Goal: Task Accomplishment & Management: Manage account settings

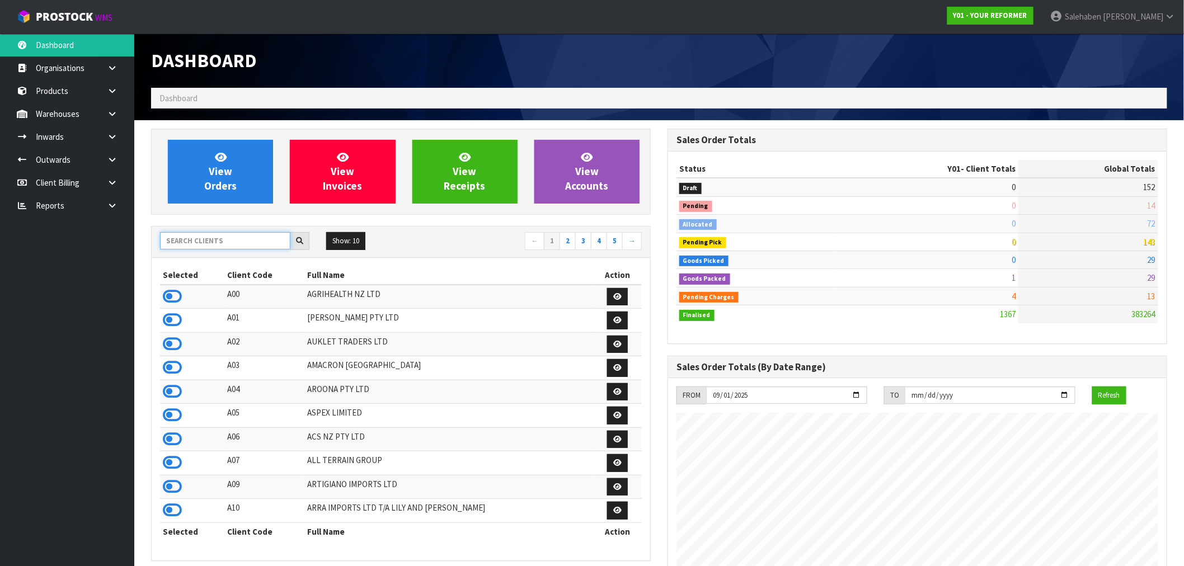
scroll to position [739, 516]
drag, startPoint x: 0, startPoint y: 0, endPoint x: 205, endPoint y: 239, distance: 315.0
click at [205, 239] on input "text" at bounding box center [225, 240] width 130 height 17
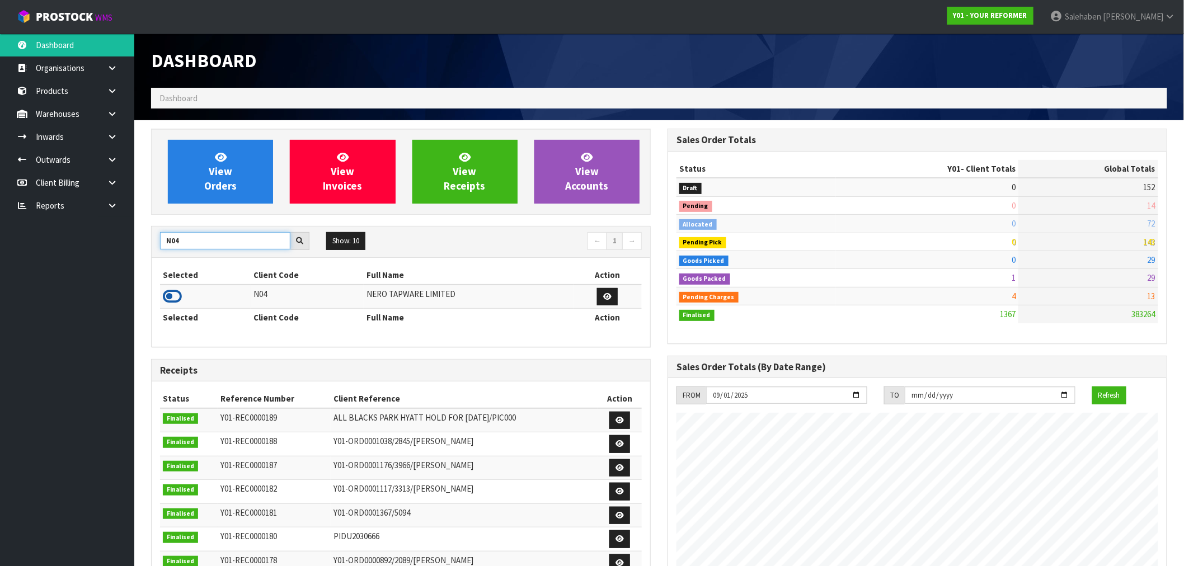
type input "N04"
click at [163, 295] on icon at bounding box center [172, 296] width 19 height 17
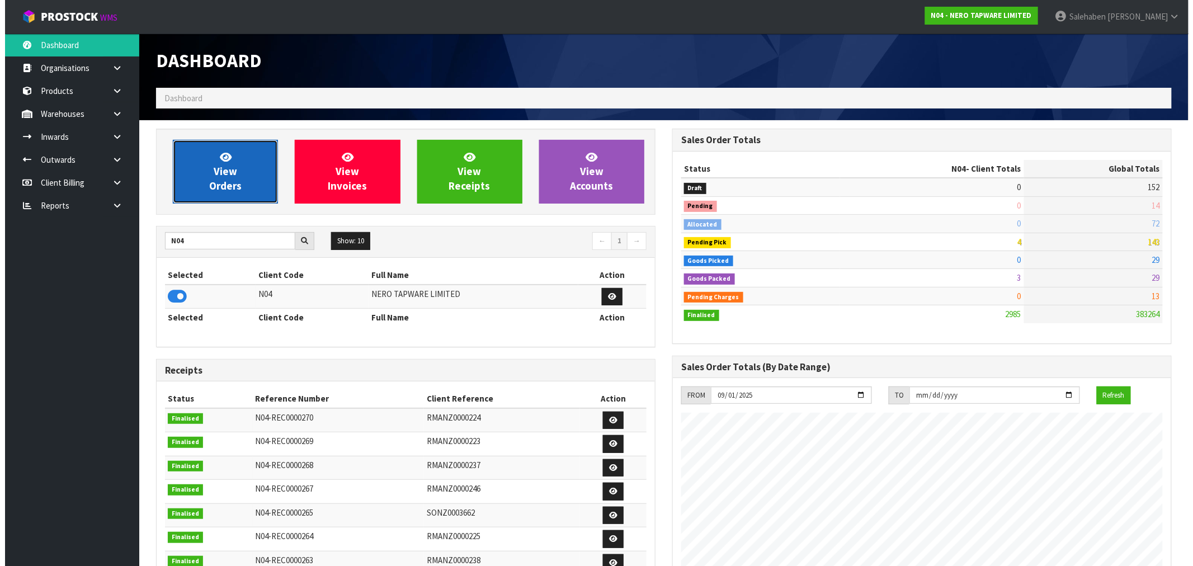
scroll to position [847, 516]
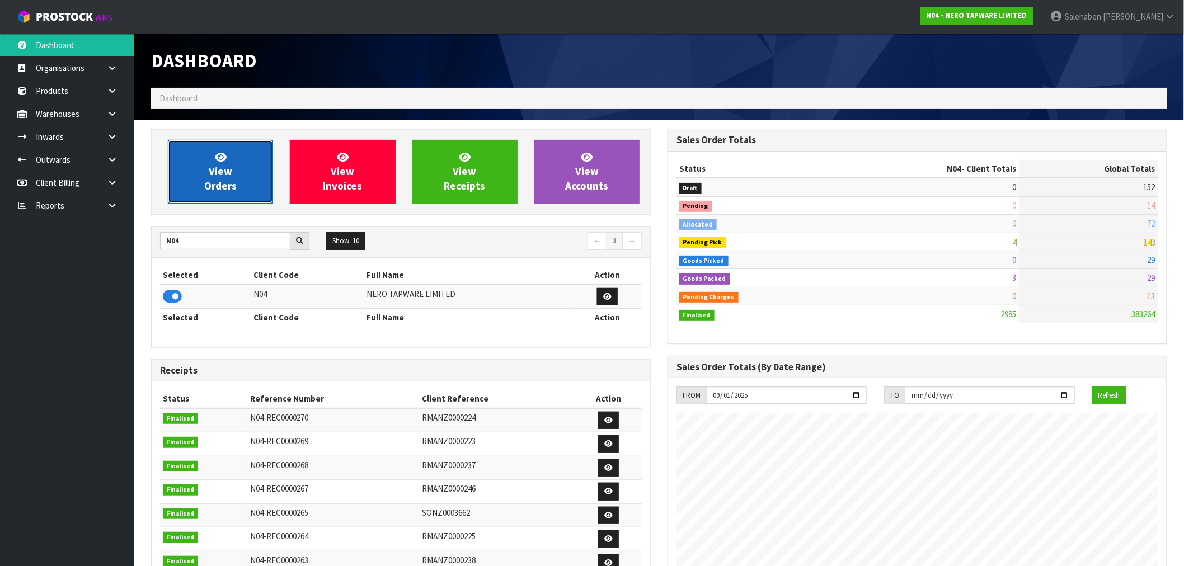
click at [203, 185] on link "View Orders" at bounding box center [220, 172] width 105 height 64
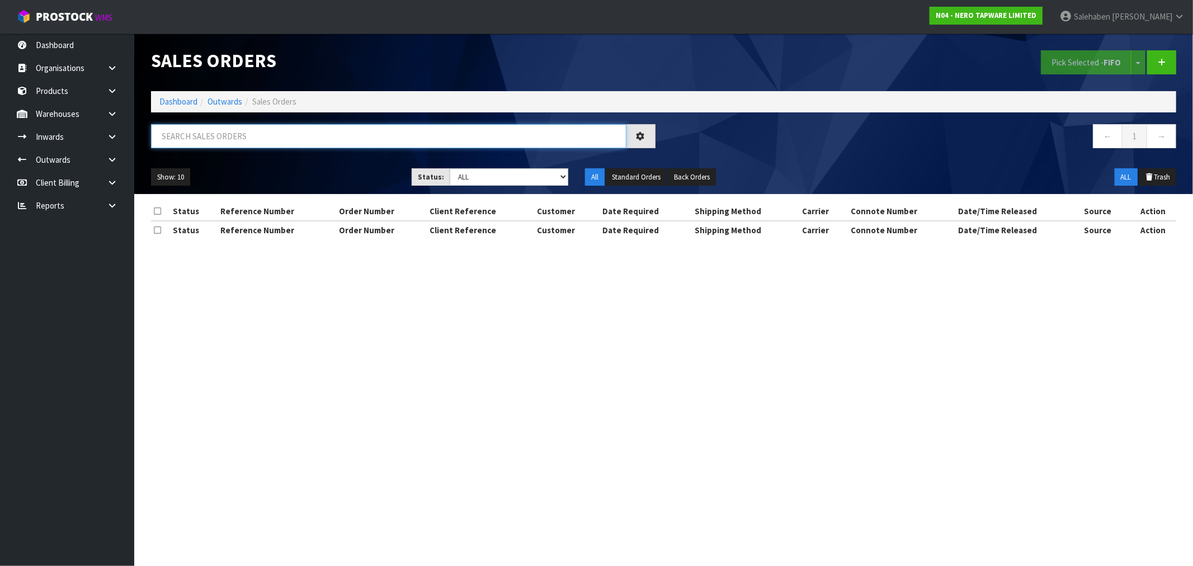
click at [186, 136] on input "text" at bounding box center [388, 136] width 475 height 24
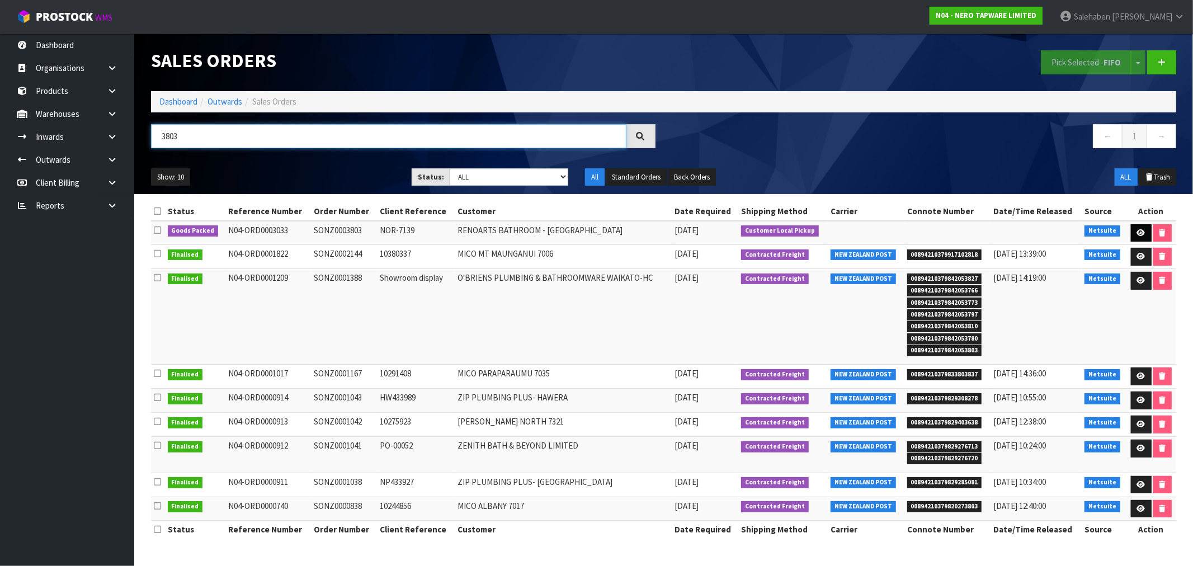
type input "3803"
click at [1138, 229] on icon at bounding box center [1141, 232] width 8 height 7
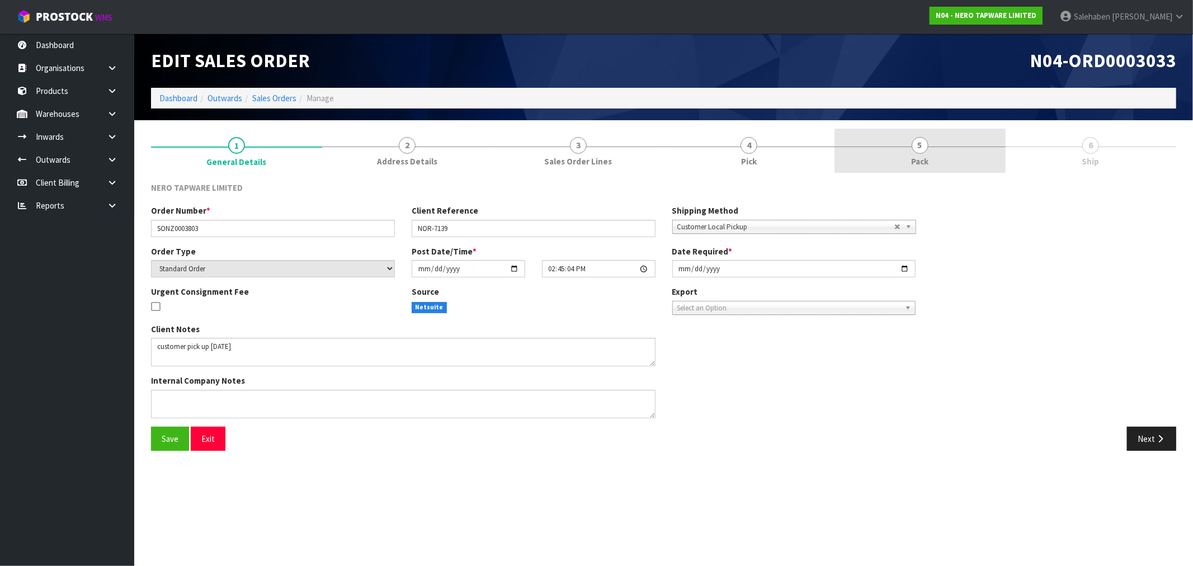
click at [926, 161] on span "Pack" at bounding box center [919, 162] width 17 height 12
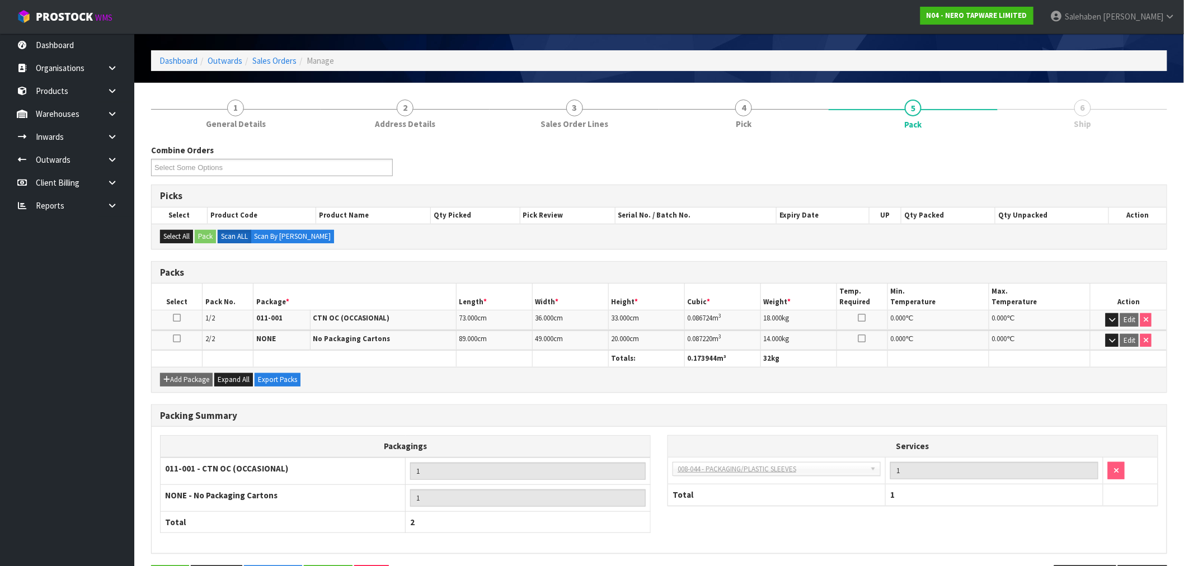
scroll to position [77, 0]
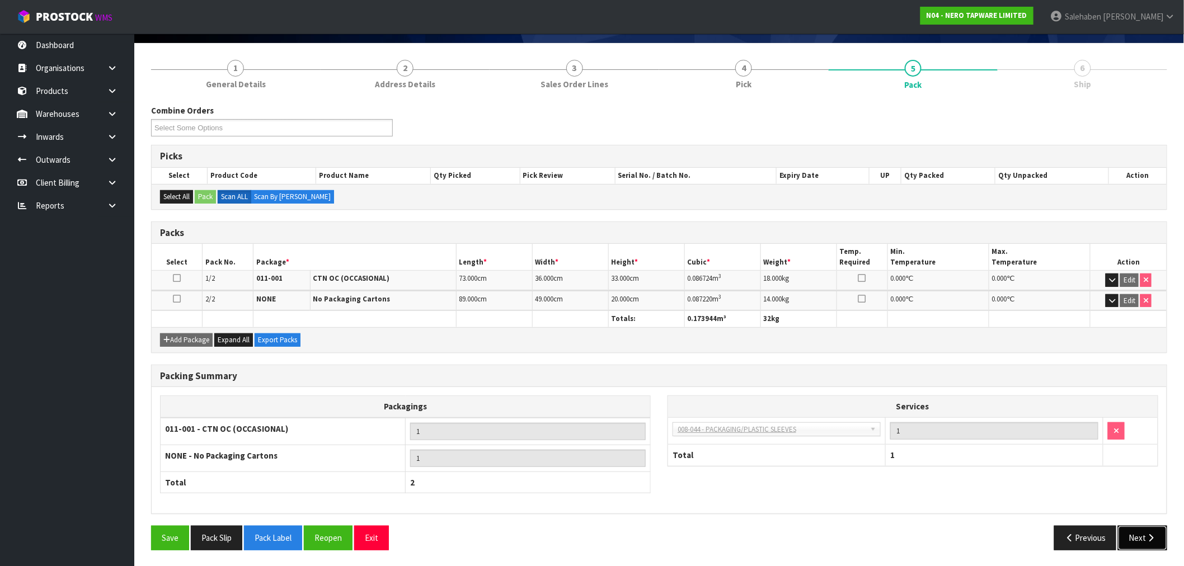
click at [1148, 535] on icon "button" at bounding box center [1151, 538] width 11 height 8
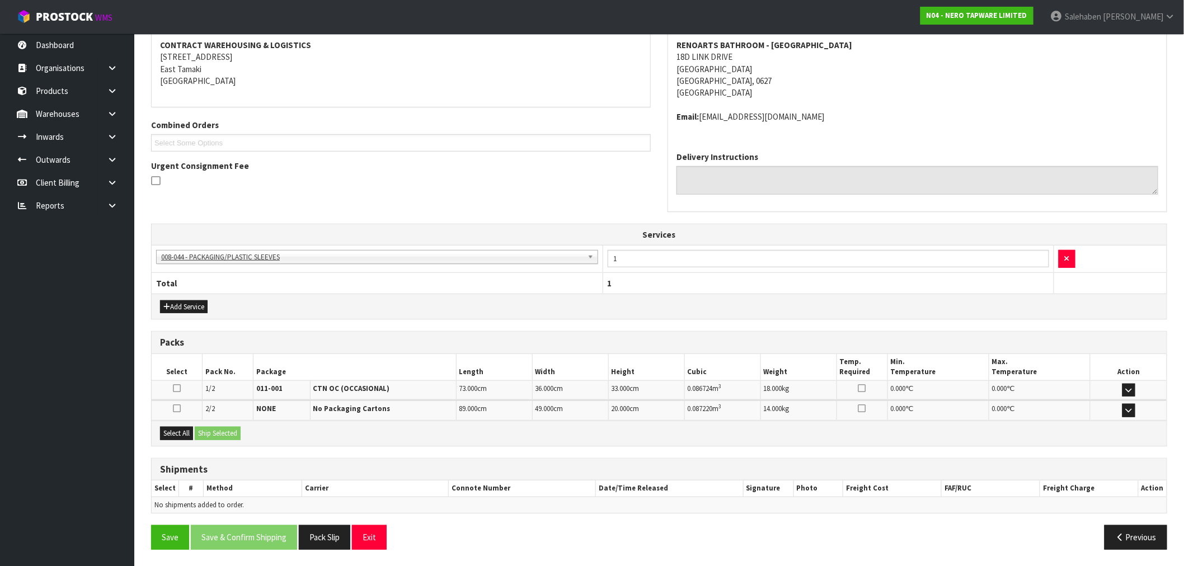
scroll to position [175, 0]
click at [167, 431] on button "Select All" at bounding box center [176, 432] width 33 height 13
click at [222, 434] on button "Ship Selected" at bounding box center [218, 432] width 46 height 13
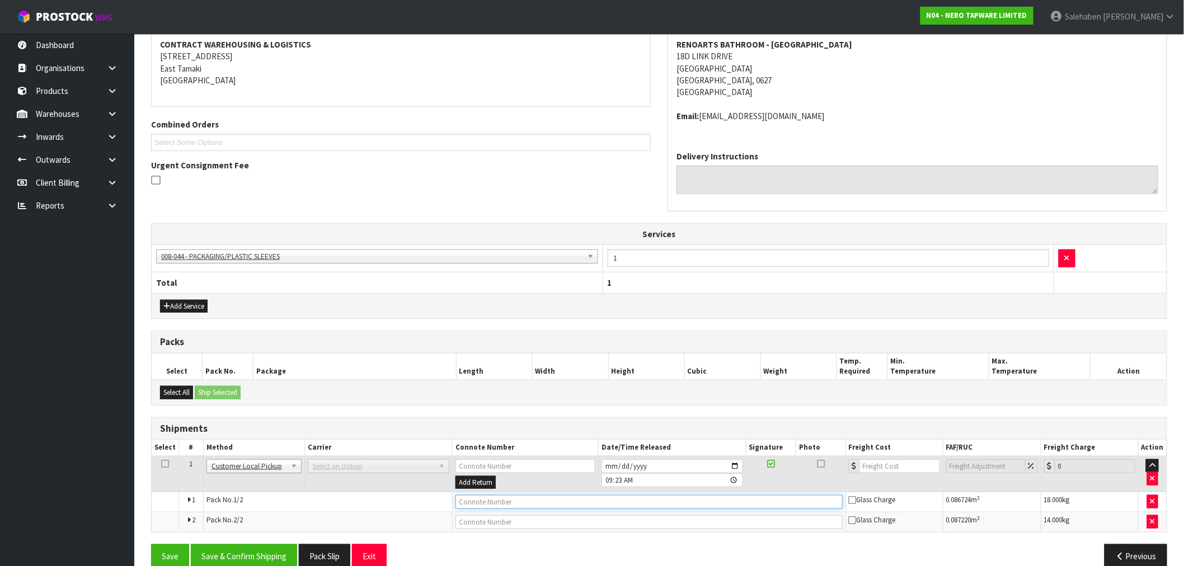
click at [499, 504] on input "text" at bounding box center [648, 502] width 387 height 14
type input "CUSTOMER COLLECTED"
click at [278, 555] on button "Save & Confirm Shipping" at bounding box center [244, 556] width 106 height 24
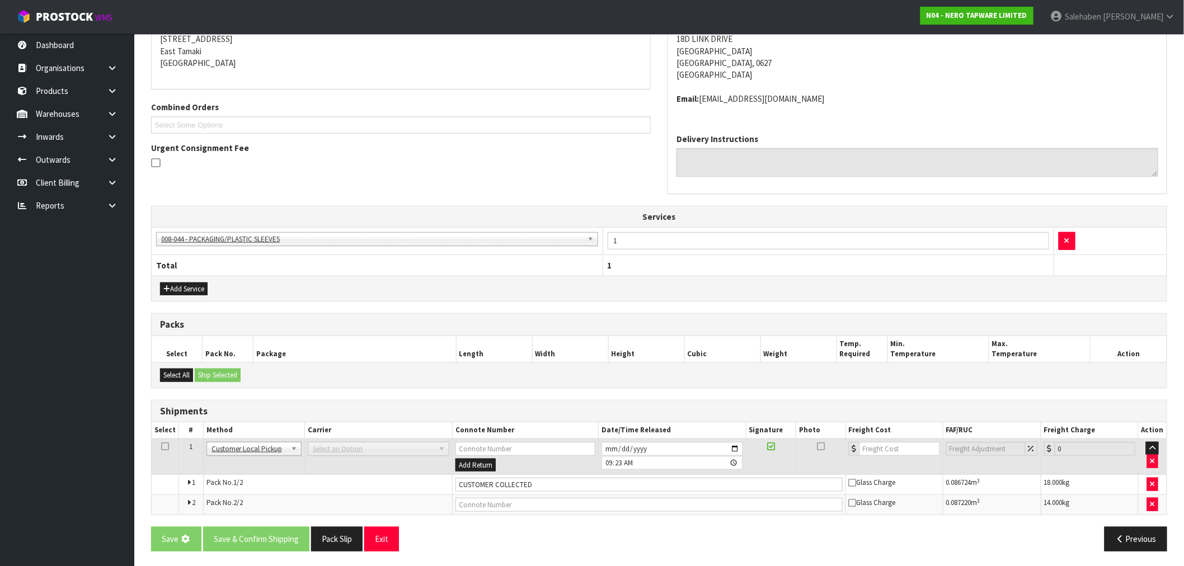
scroll to position [194, 0]
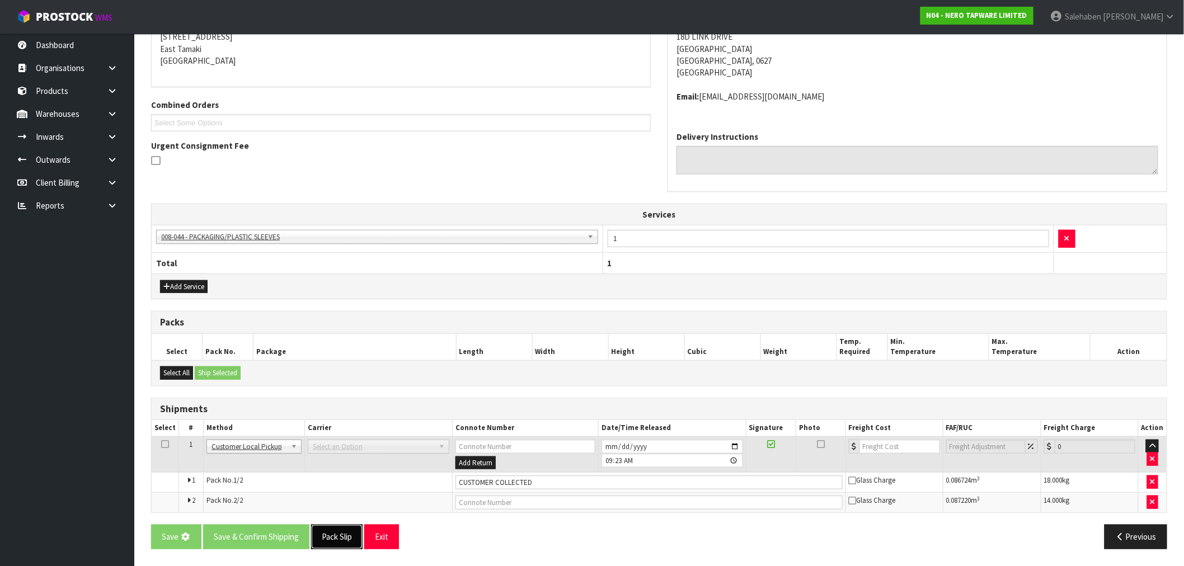
click at [335, 537] on button "Pack Slip" at bounding box center [336, 537] width 51 height 24
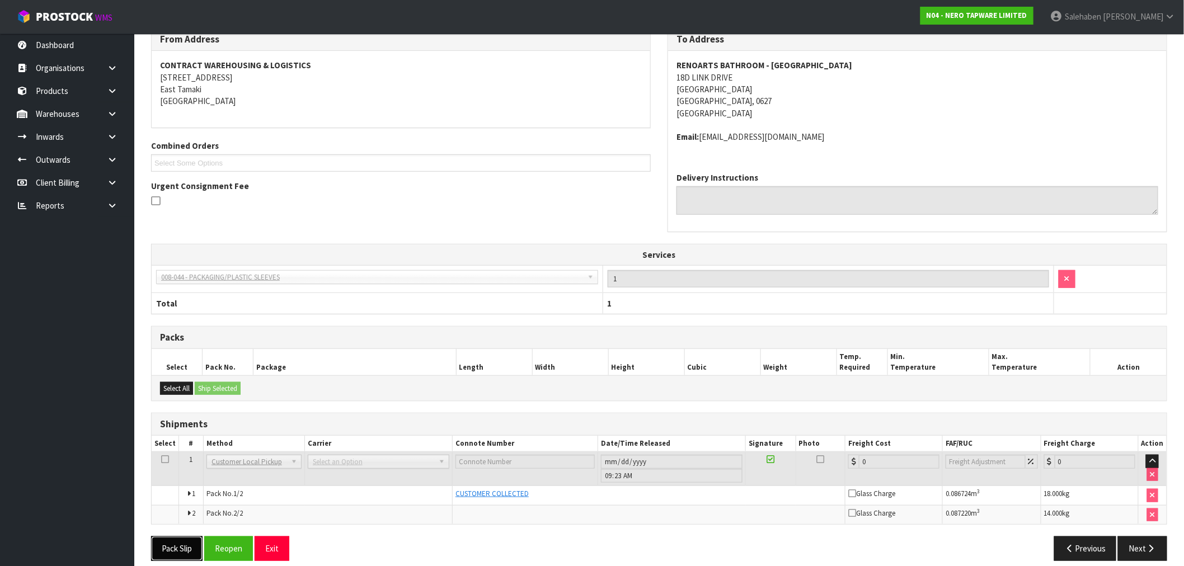
scroll to position [0, 0]
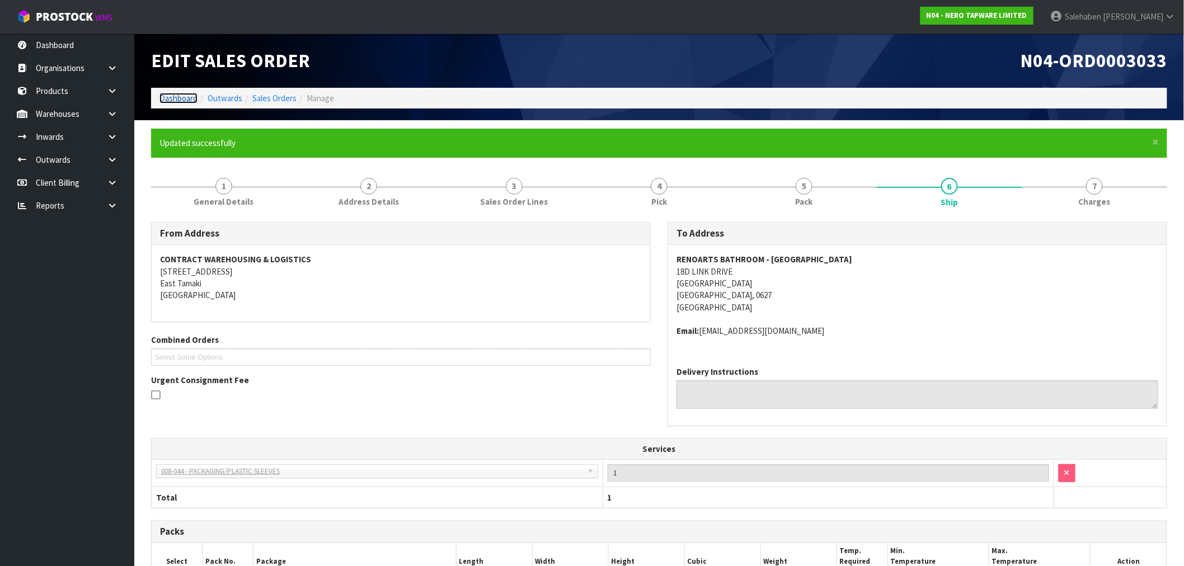
click at [185, 98] on link "Dashboard" at bounding box center [178, 98] width 38 height 11
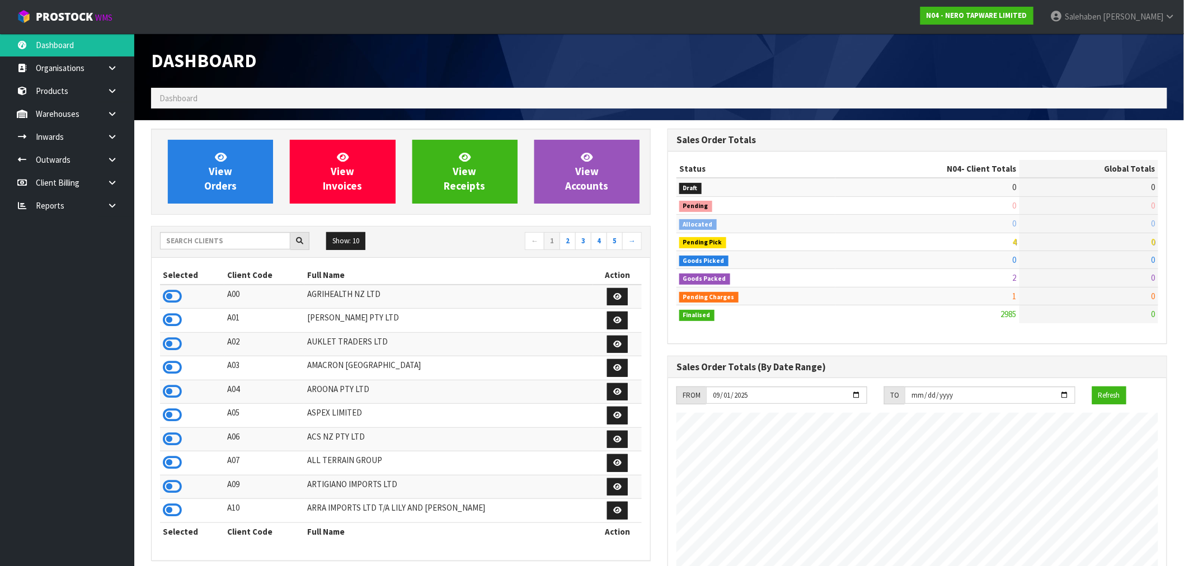
scroll to position [847, 516]
click at [238, 237] on input "text" at bounding box center [225, 240] width 130 height 17
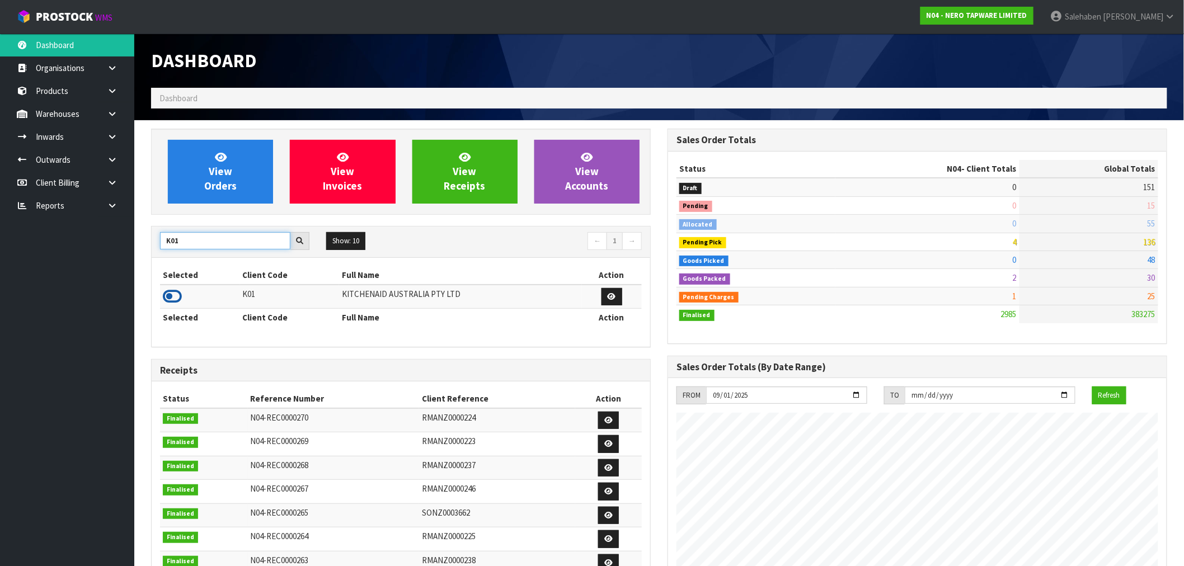
type input "K01"
click at [168, 300] on icon at bounding box center [172, 296] width 19 height 17
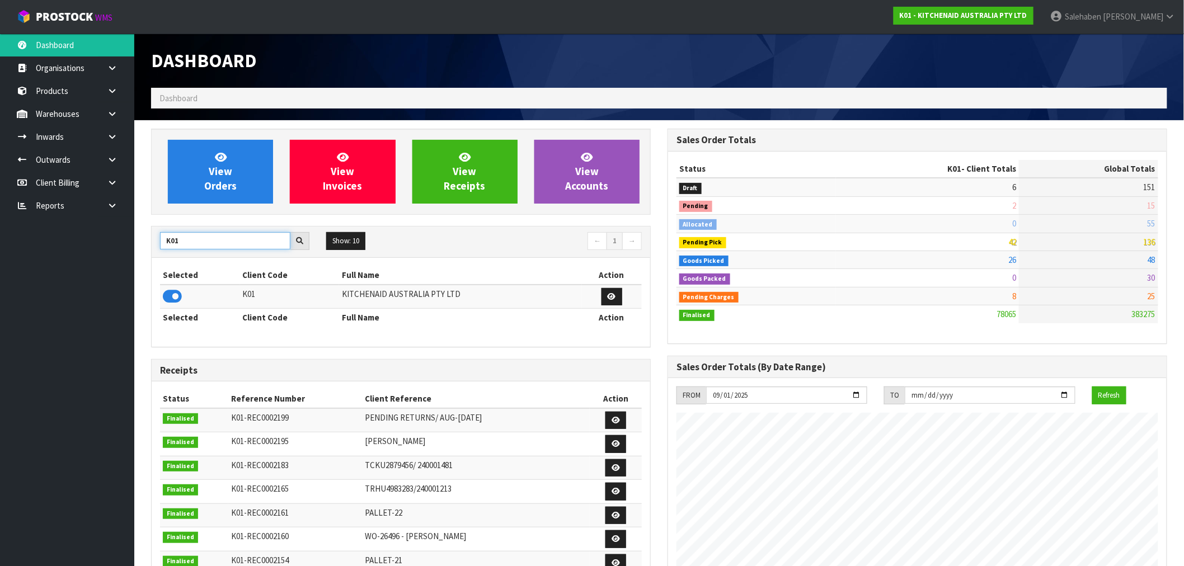
drag, startPoint x: 182, startPoint y: 244, endPoint x: 162, endPoint y: 255, distance: 22.3
click at [162, 255] on div "K01 Show: 10 5 10 25 50 ← 1 →" at bounding box center [401, 242] width 498 height 31
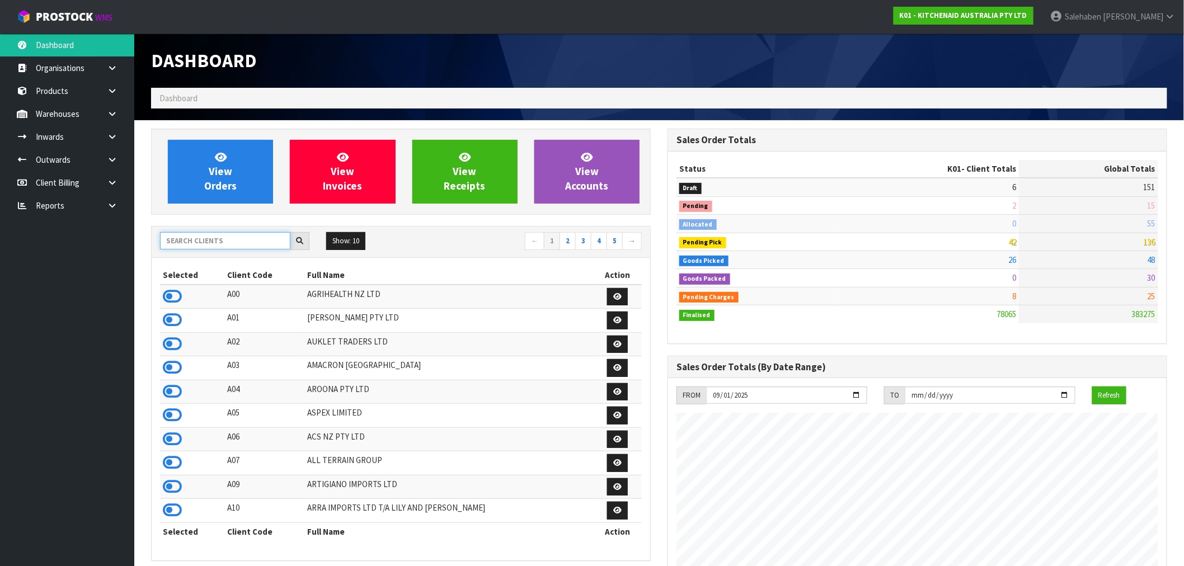
click at [199, 242] on input "text" at bounding box center [225, 240] width 130 height 17
